Goal: Task Accomplishment & Management: Manage account settings

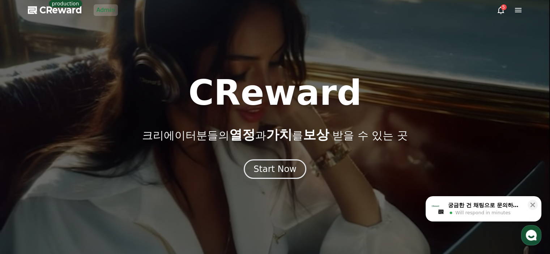
click at [104, 6] on link "Admin" at bounding box center [106, 10] width 24 height 12
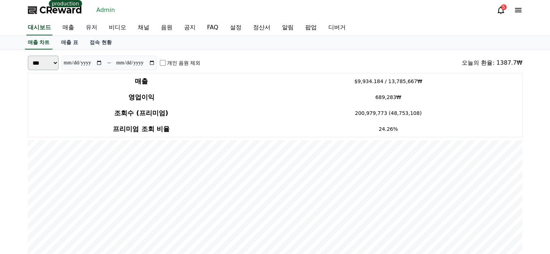
click at [96, 28] on link "유저" at bounding box center [91, 27] width 23 height 15
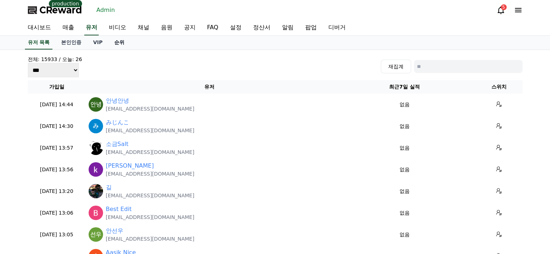
click at [113, 40] on link "순위" at bounding box center [120, 43] width 22 height 14
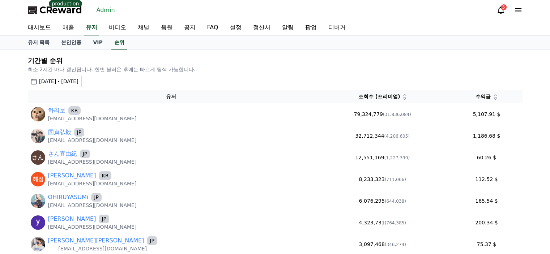
click at [79, 81] on div "2025-07-11 - 2025-08-11" at bounding box center [58, 82] width 39 height 8
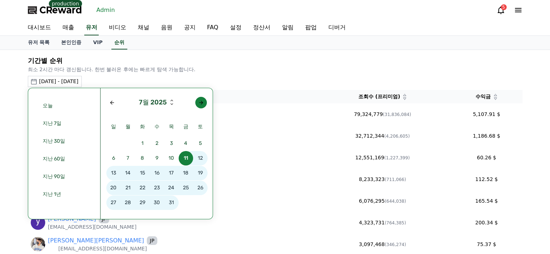
click at [203, 103] on div "Next month" at bounding box center [201, 103] width 6 height 6
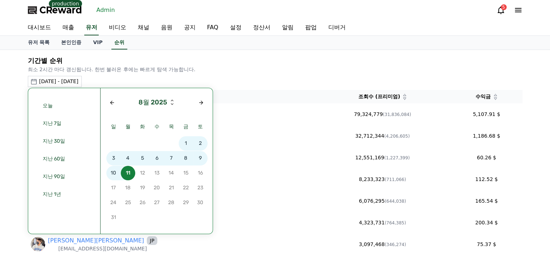
click at [197, 159] on span "9" at bounding box center [200, 158] width 14 height 14
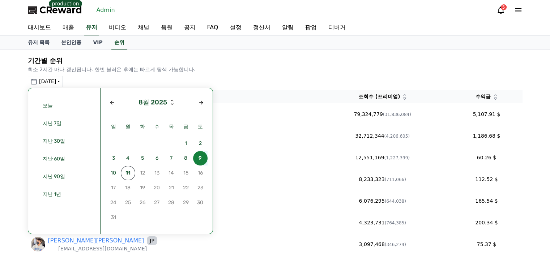
click at [197, 159] on span "9" at bounding box center [200, 158] width 14 height 14
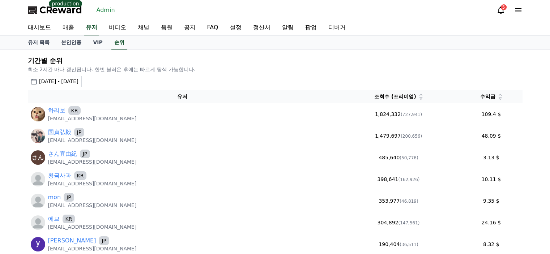
click at [17, 175] on div "기간별 순위 최소 2시간 마다 갱신됩니다. 한번 불러온 후에는 빠르게 탐색 가능합니다. 2025-08-09 - 2025-08-09 오늘 지난 …" at bounding box center [275, 195] width 550 height 291
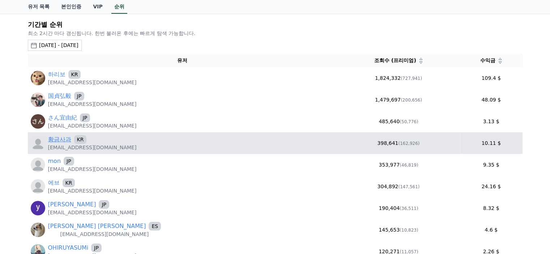
click at [60, 142] on link "황금사과" at bounding box center [59, 139] width 23 height 9
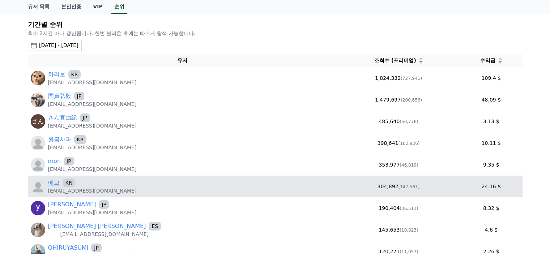
click at [56, 184] on link "에브" at bounding box center [54, 183] width 12 height 9
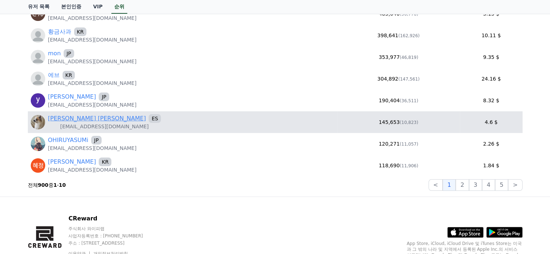
scroll to position [145, 0]
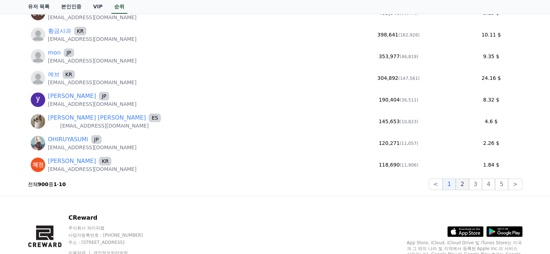
click at [469, 186] on button "2" at bounding box center [475, 185] width 13 height 12
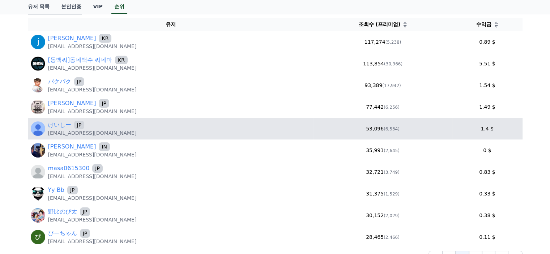
scroll to position [109, 0]
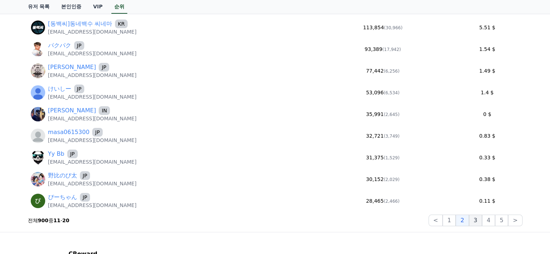
click at [495, 222] on button "3" at bounding box center [501, 221] width 13 height 12
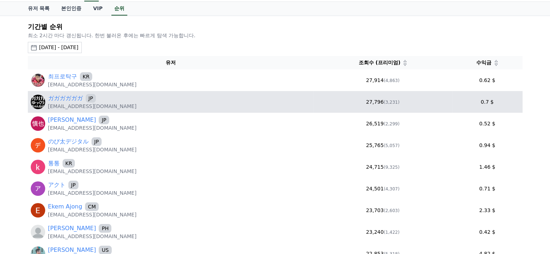
scroll to position [0, 0]
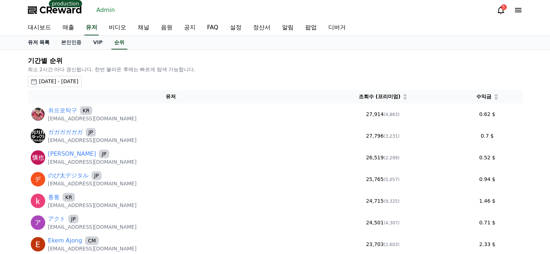
click at [43, 47] on link "유저 목록" at bounding box center [39, 43] width 34 height 14
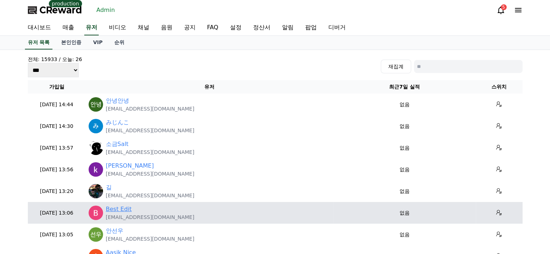
click at [122, 209] on link "Best Edit" at bounding box center [119, 209] width 26 height 9
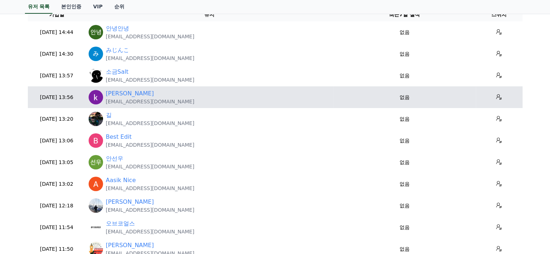
scroll to position [109, 0]
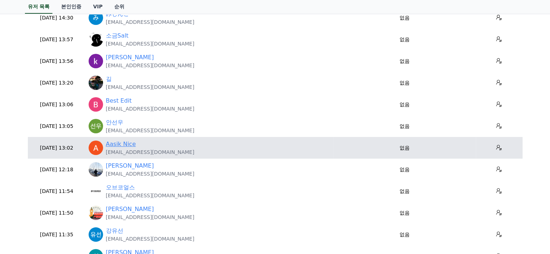
click at [129, 146] on link "Aasik Nice" at bounding box center [121, 144] width 30 height 9
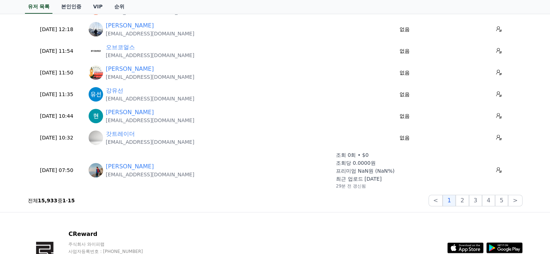
scroll to position [253, 0]
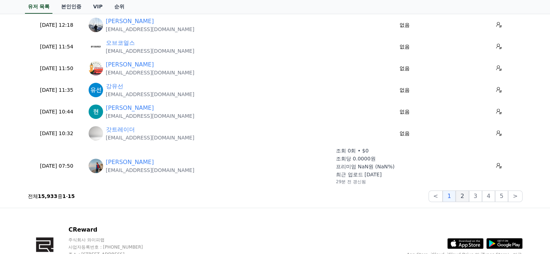
click at [469, 194] on button "2" at bounding box center [475, 197] width 13 height 12
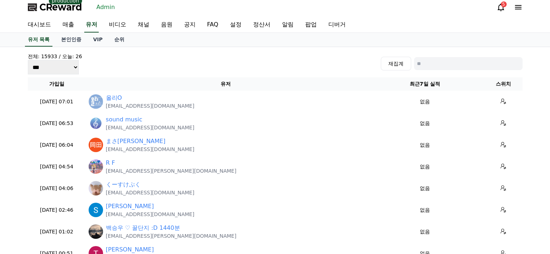
scroll to position [0, 0]
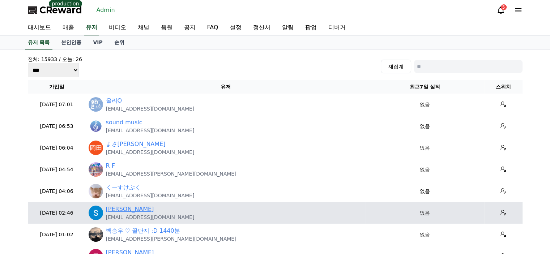
click at [108, 209] on link "[PERSON_NAME]" at bounding box center [130, 209] width 48 height 9
click at [111, 210] on link "[PERSON_NAME]" at bounding box center [130, 209] width 48 height 9
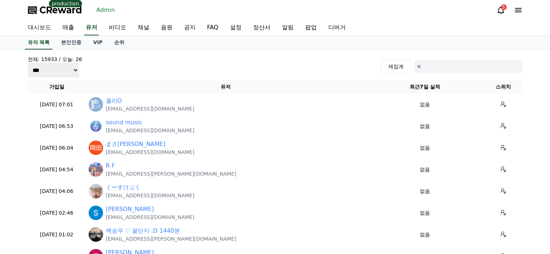
click at [40, 31] on link "대시보드" at bounding box center [39, 27] width 35 height 15
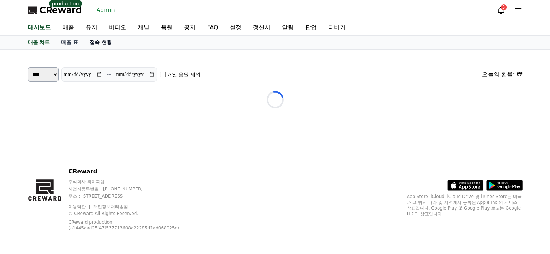
click at [111, 42] on link "접속 현황" at bounding box center [101, 43] width 34 height 14
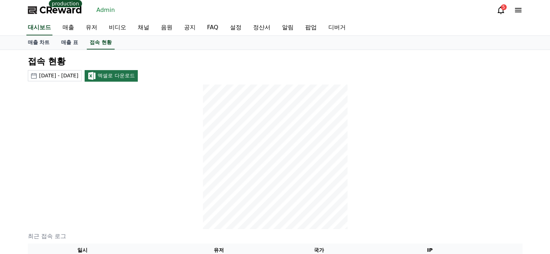
click at [110, 125] on div at bounding box center [275, 157] width 495 height 145
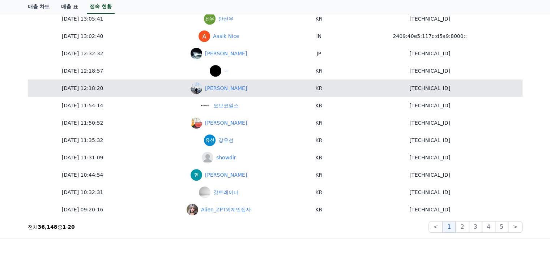
scroll to position [398, 0]
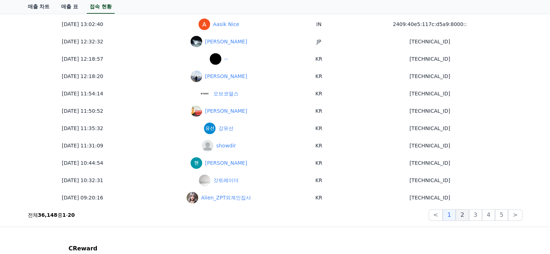
click at [469, 218] on button "2" at bounding box center [475, 216] width 13 height 12
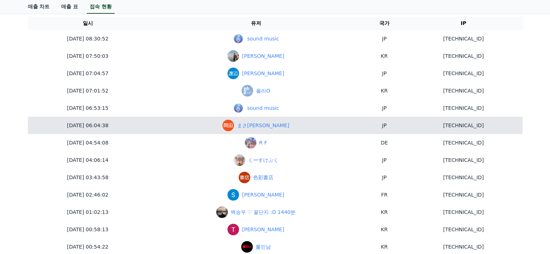
scroll to position [217, 0]
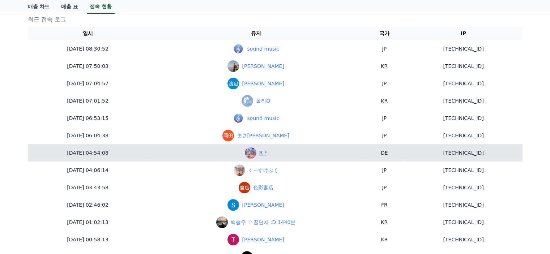
click at [260, 152] on link "R F" at bounding box center [264, 153] width 8 height 8
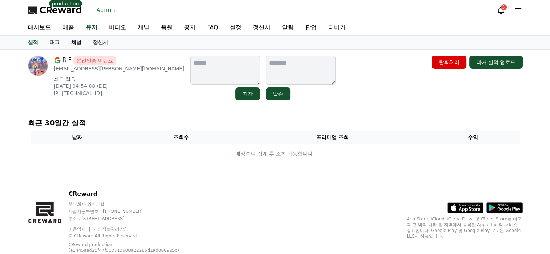
click at [79, 44] on link "채널" at bounding box center [77, 43] width 22 height 14
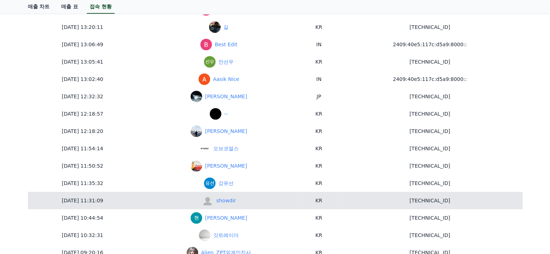
scroll to position [381, 0]
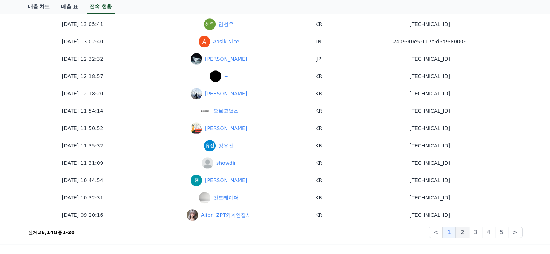
click at [469, 233] on button "2" at bounding box center [475, 233] width 13 height 12
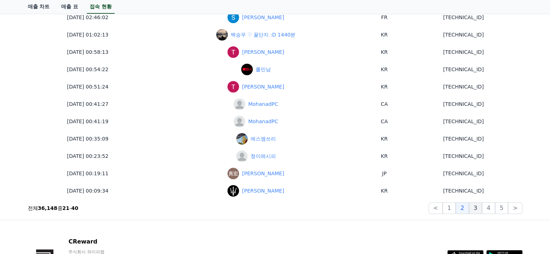
scroll to position [453, 0]
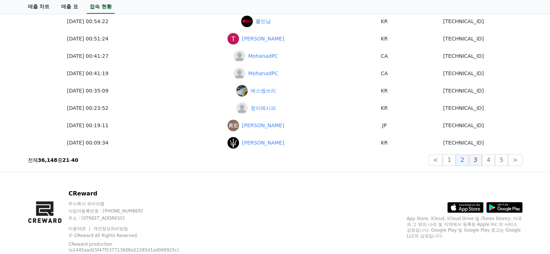
click at [495, 160] on button "3" at bounding box center [501, 161] width 13 height 12
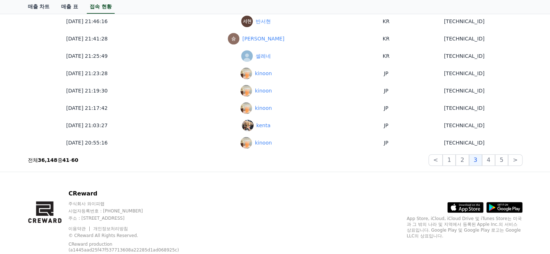
click at [308, 210] on div "CReward 주식회사 와이피랩 사업자등록번호 : 655-81-03655 주소 : 경기도 김포시 양촌읍 양곡로 495, 3층 305-비이16호…" at bounding box center [275, 224] width 507 height 104
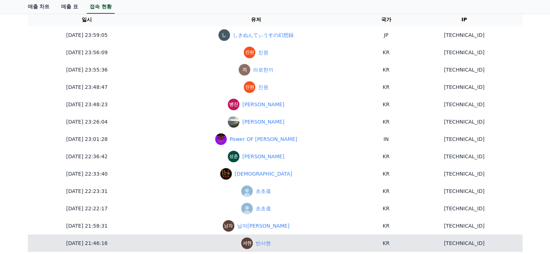
scroll to position [200, 0]
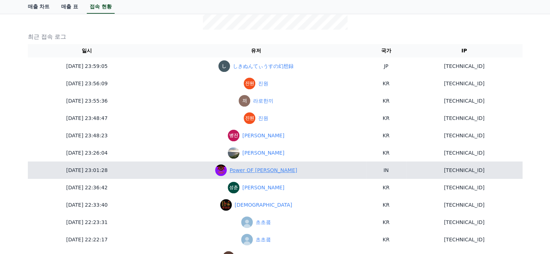
click at [230, 169] on link "Power OF Soyam" at bounding box center [264, 171] width 68 height 8
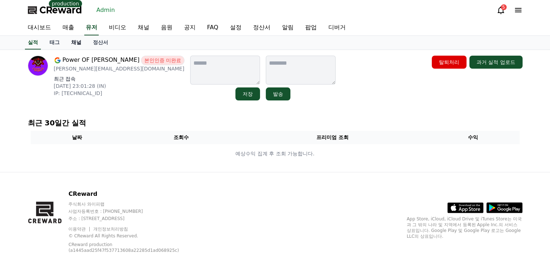
click at [77, 38] on link "채널" at bounding box center [77, 43] width 22 height 14
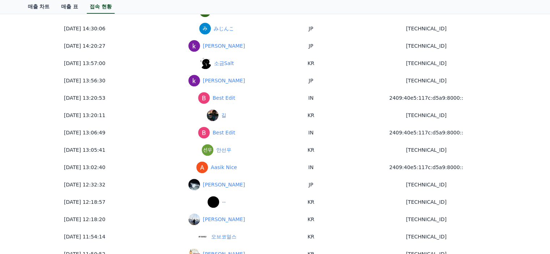
scroll to position [417, 0]
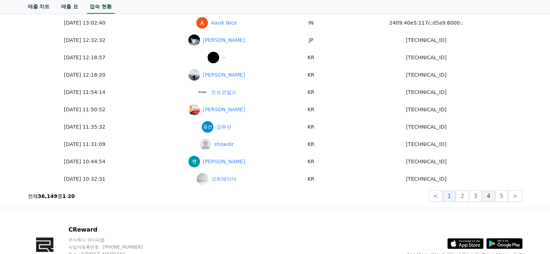
click at [488, 197] on button "4" at bounding box center [488, 197] width 13 height 12
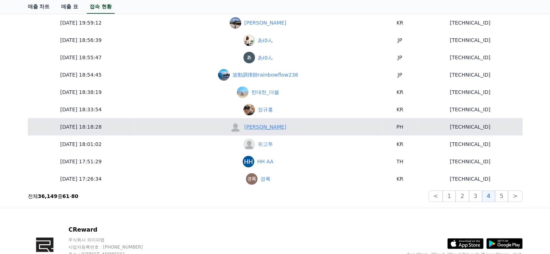
click at [244, 128] on link "Stan" at bounding box center [265, 127] width 42 height 8
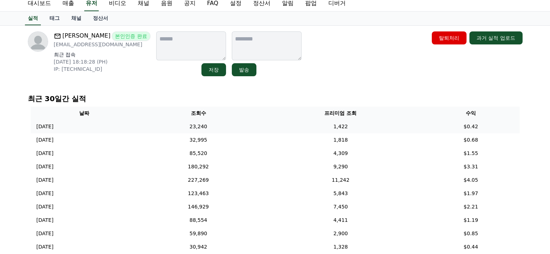
scroll to position [36, 0]
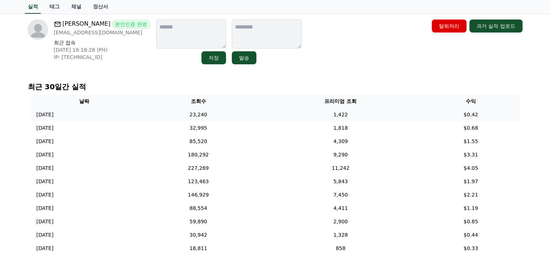
click at [253, 116] on td "23,240" at bounding box center [199, 114] width 122 height 13
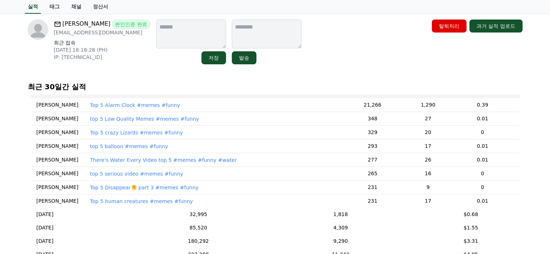
click at [116, 105] on p "Top 5 Alarm Clock #memes #funny" at bounding box center [135, 105] width 90 height 7
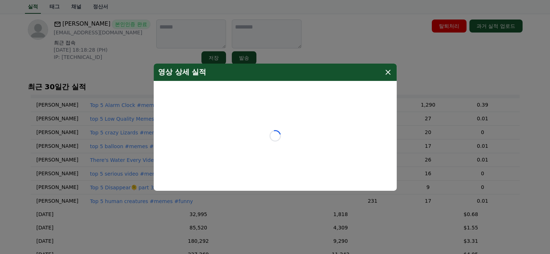
click at [390, 70] on icon "modal" at bounding box center [388, 71] width 5 height 5
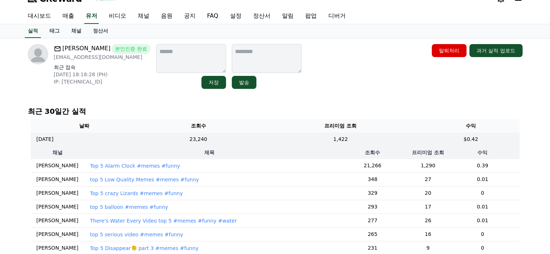
scroll to position [0, 0]
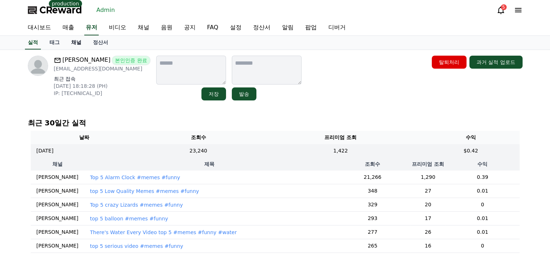
click at [77, 40] on link "채널" at bounding box center [77, 43] width 22 height 14
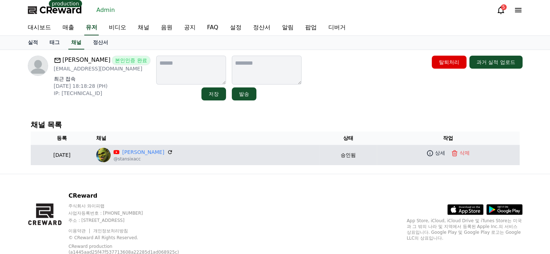
click at [171, 152] on p "Stan" at bounding box center [143, 153] width 59 height 8
click at [164, 152] on link "Stan" at bounding box center [143, 153] width 42 height 8
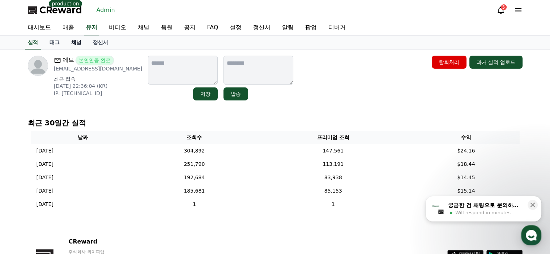
click at [74, 42] on link "채널" at bounding box center [77, 43] width 22 height 14
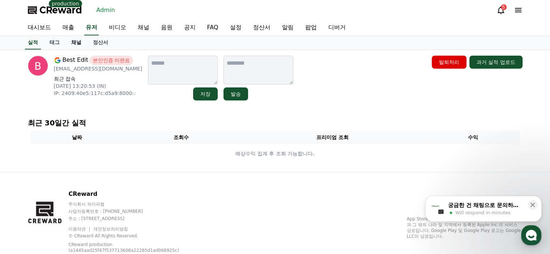
click at [80, 43] on link "채널" at bounding box center [77, 43] width 22 height 14
click at [95, 69] on p "edit76018@gmail.com" at bounding box center [98, 68] width 89 height 7
copy div "edit76018@gmail.com"
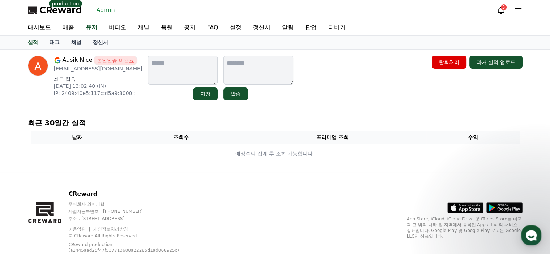
click at [69, 70] on p "[EMAIL_ADDRESS][DOMAIN_NAME]" at bounding box center [98, 68] width 89 height 7
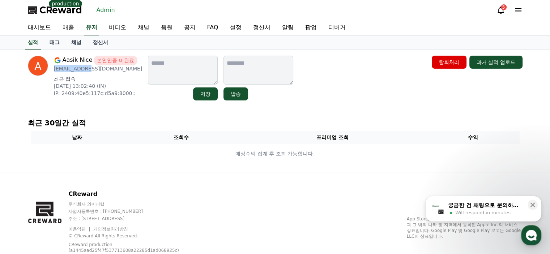
click at [69, 70] on p "[EMAIL_ADDRESS][DOMAIN_NAME]" at bounding box center [98, 68] width 89 height 7
click at [82, 70] on p "[EMAIL_ADDRESS][DOMAIN_NAME]" at bounding box center [98, 68] width 89 height 7
click at [78, 43] on link "채널" at bounding box center [77, 43] width 22 height 14
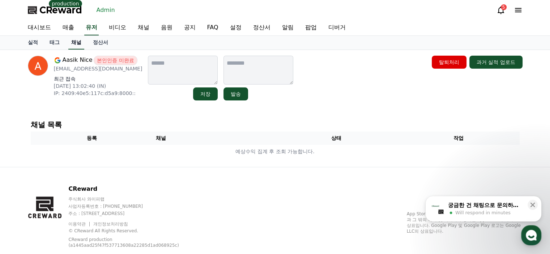
click at [76, 41] on link "채널" at bounding box center [76, 43] width 16 height 14
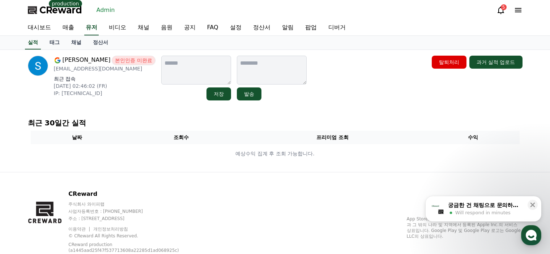
click at [69, 69] on p "[EMAIL_ADDRESS][DOMAIN_NAME]" at bounding box center [105, 68] width 102 height 7
click at [80, 38] on link "채널" at bounding box center [77, 43] width 22 height 14
